Goal: Information Seeking & Learning: Understand process/instructions

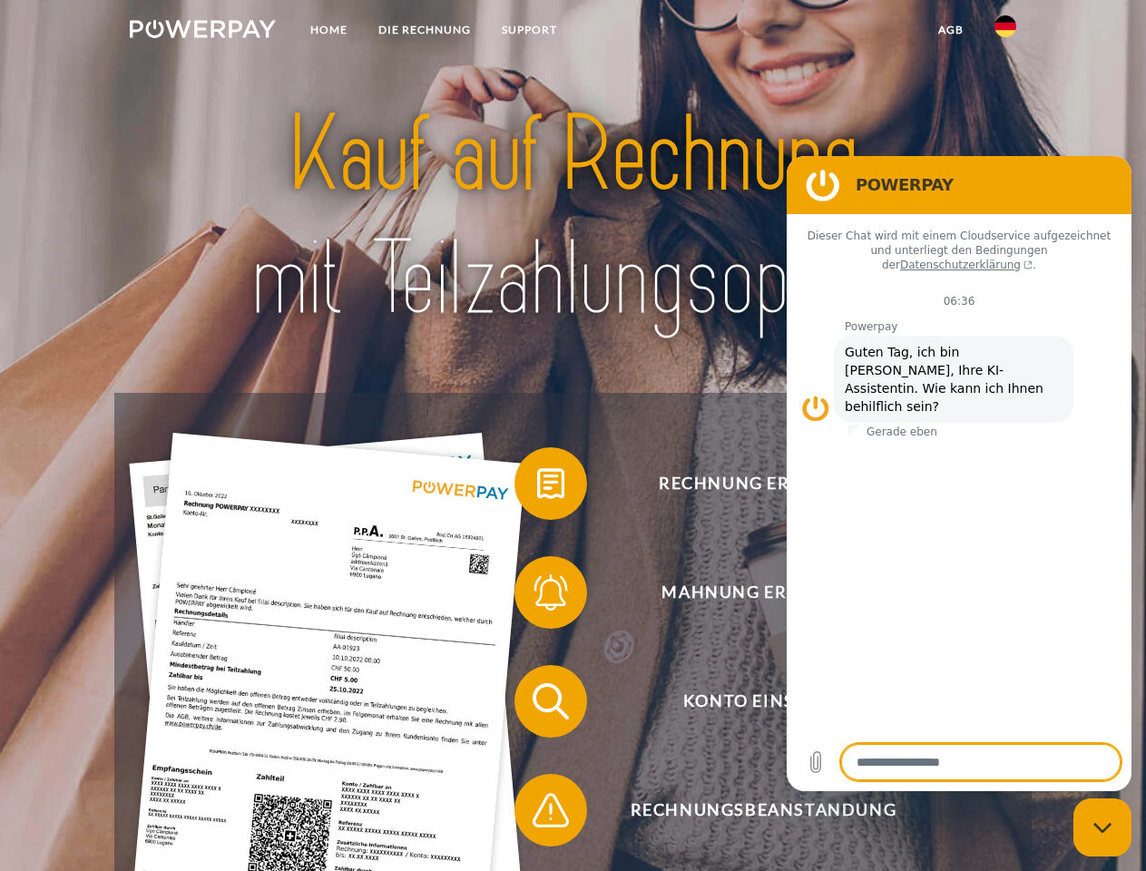
click at [202, 32] on img at bounding box center [203, 29] width 146 height 18
click at [1005, 32] on img at bounding box center [1005, 26] width 22 height 22
click at [950, 30] on link "agb" at bounding box center [951, 30] width 56 height 33
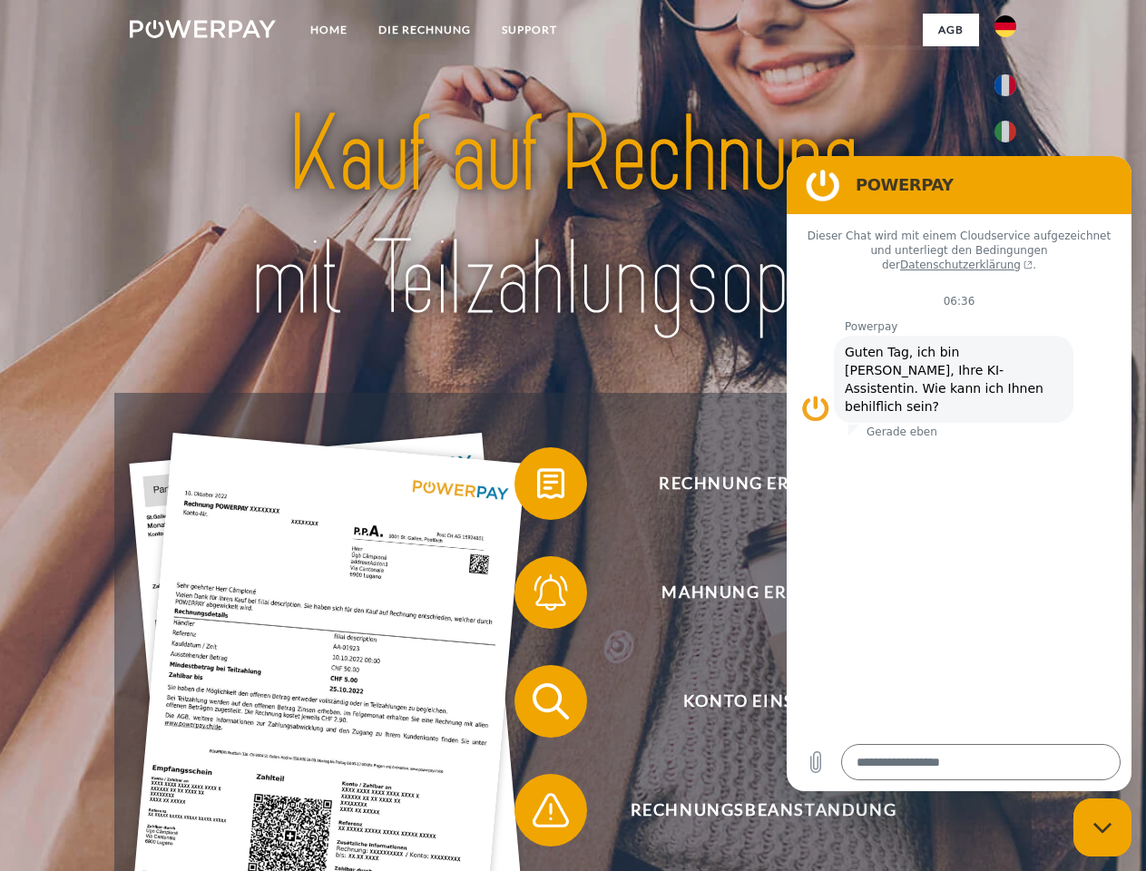
click at [537, 487] on span at bounding box center [523, 483] width 91 height 91
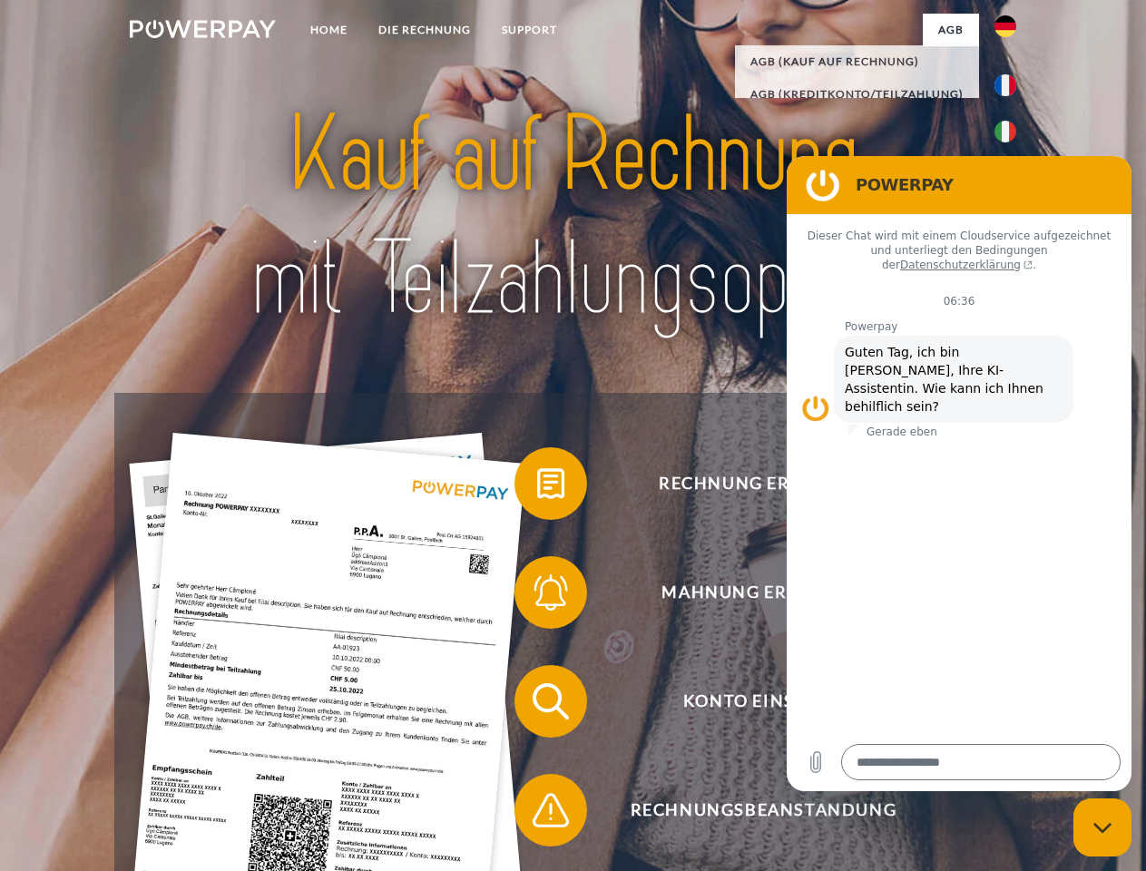
click at [537, 596] on span at bounding box center [523, 592] width 91 height 91
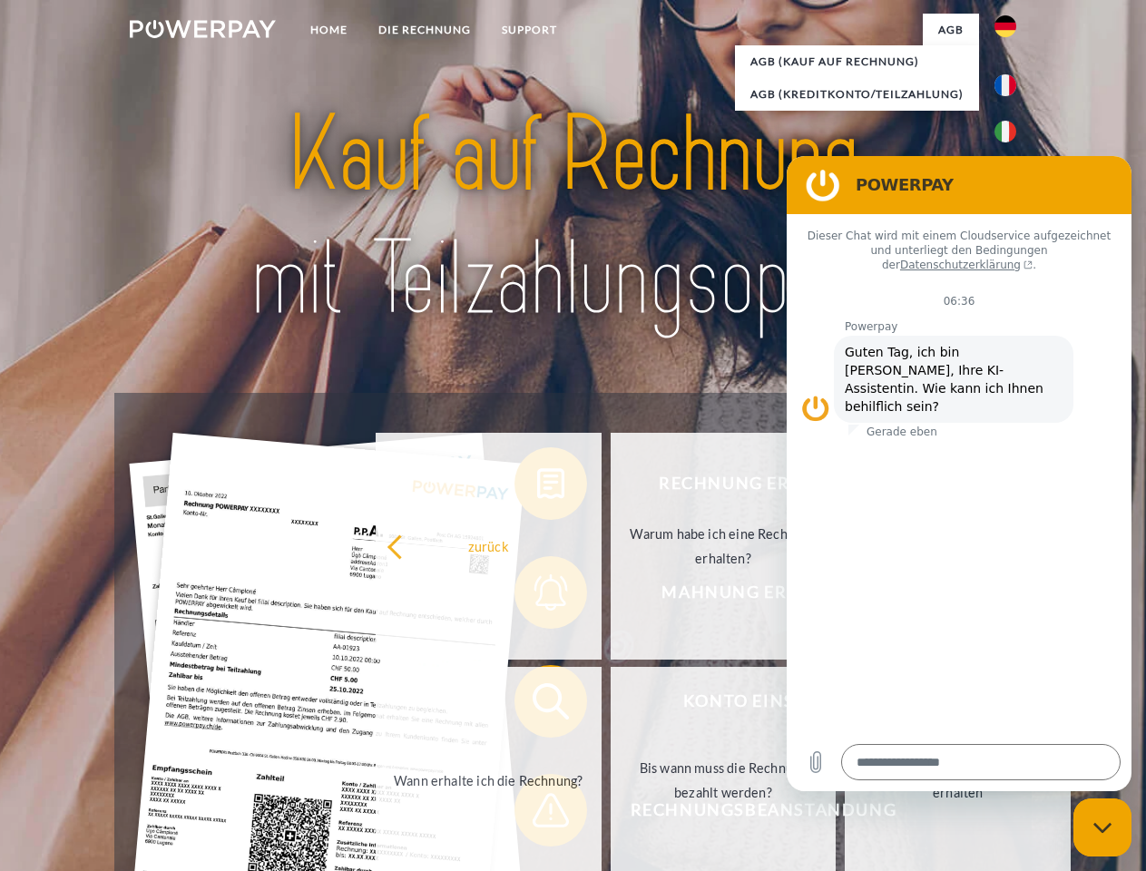
click at [610, 705] on link "Bis wann muss die Rechnung bezahlt werden?" at bounding box center [723, 780] width 226 height 227
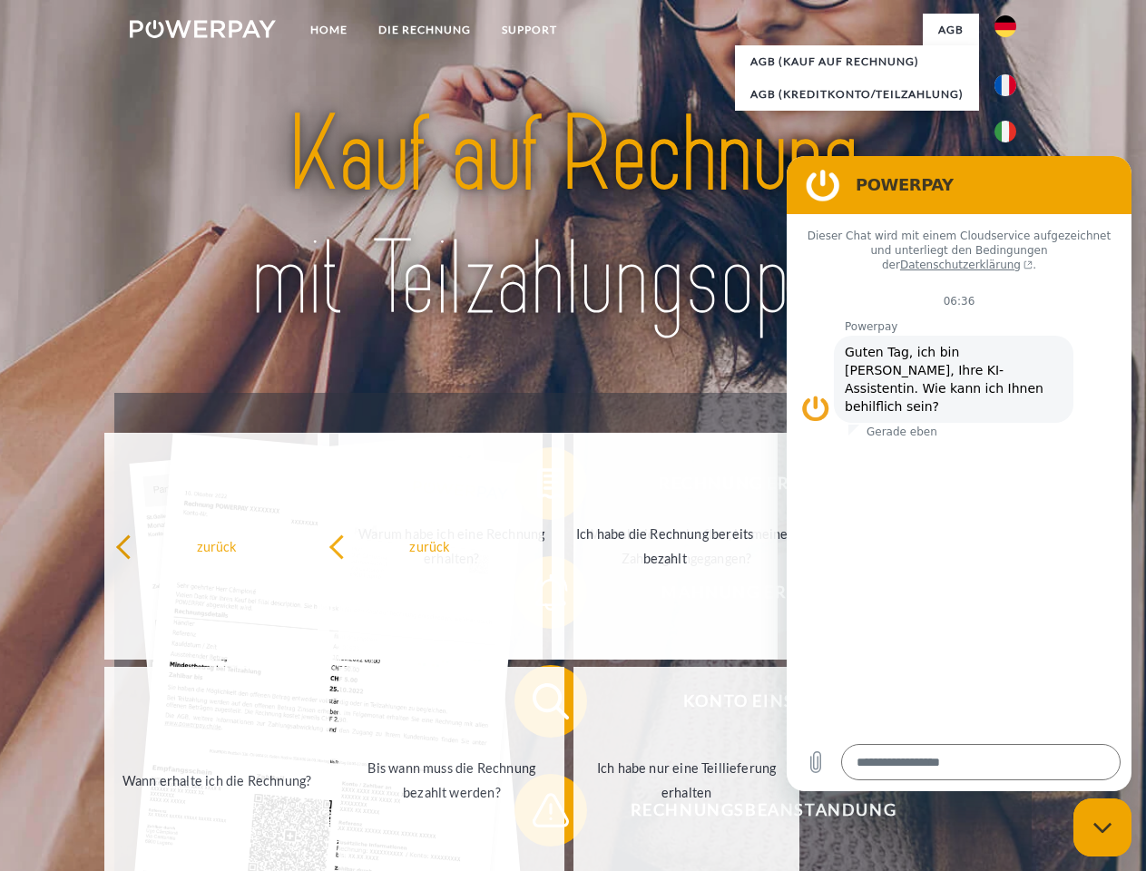
click at [537, 814] on span at bounding box center [523, 810] width 91 height 91
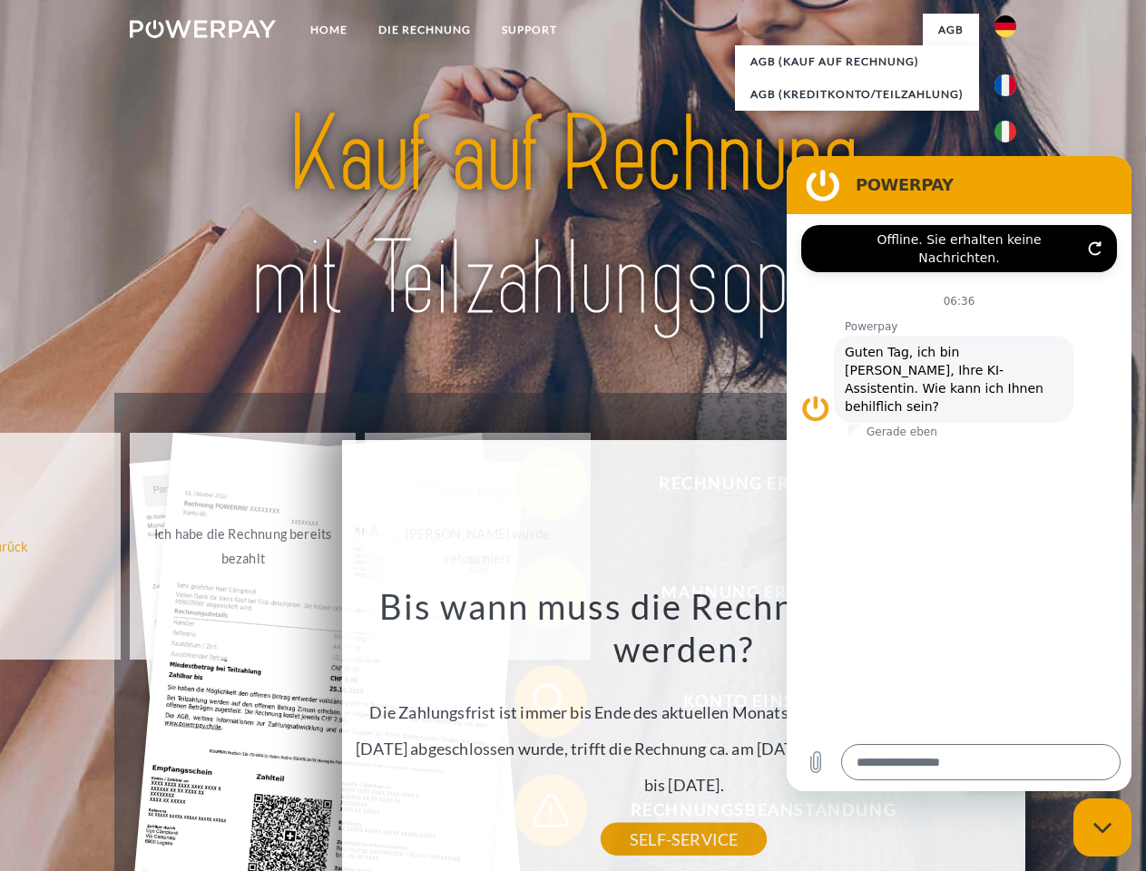
click at [1102, 827] on icon "Messaging-Fenster schließen" at bounding box center [1102, 828] width 19 height 12
type textarea "*"
